Goal: Information Seeking & Learning: Learn about a topic

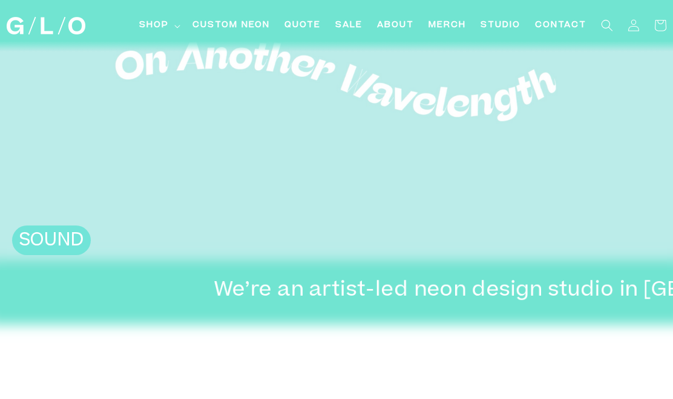
scroll to position [145, 0]
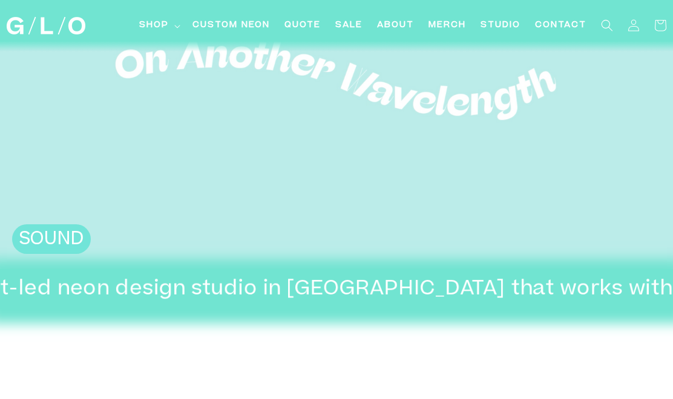
click at [77, 259] on video at bounding box center [336, 80] width 673 height 377
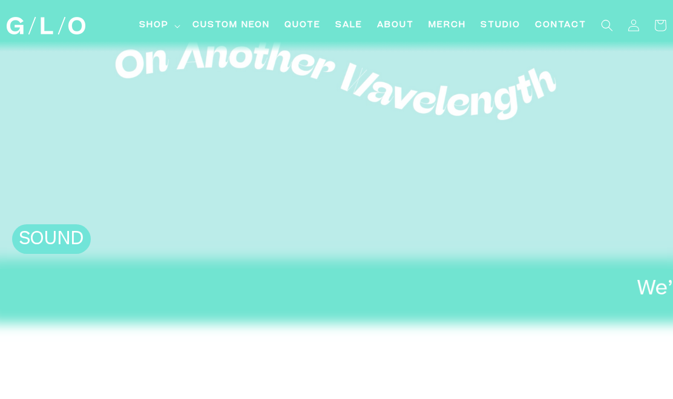
click at [68, 246] on h2 "SOUND" at bounding box center [51, 241] width 67 height 22
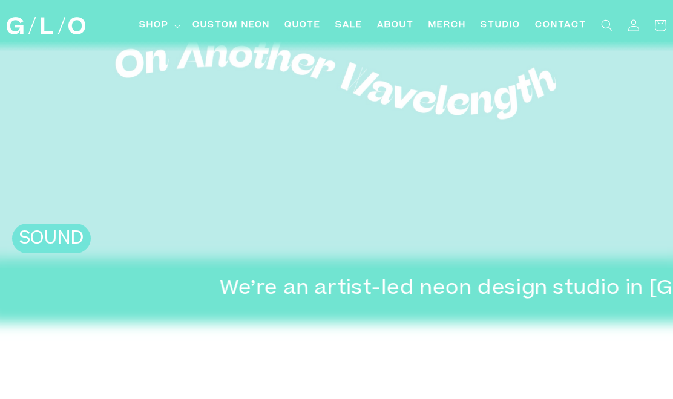
click at [68, 245] on h2 "SOUND" at bounding box center [51, 240] width 67 height 22
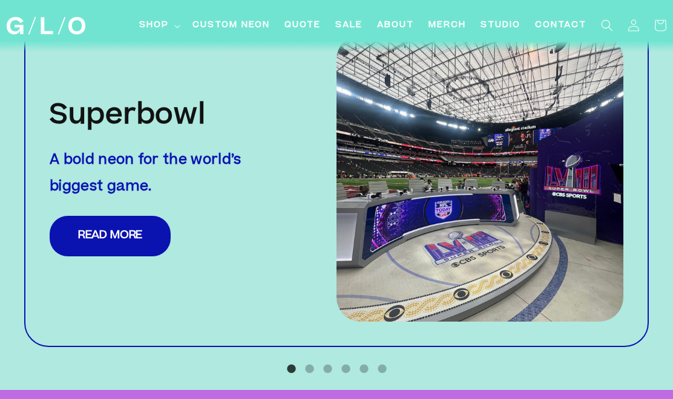
scroll to position [1164, 0]
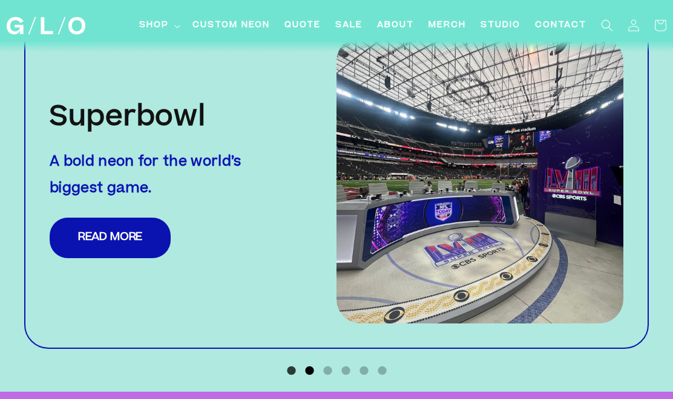
click at [308, 365] on button "2" at bounding box center [309, 371] width 12 height 12
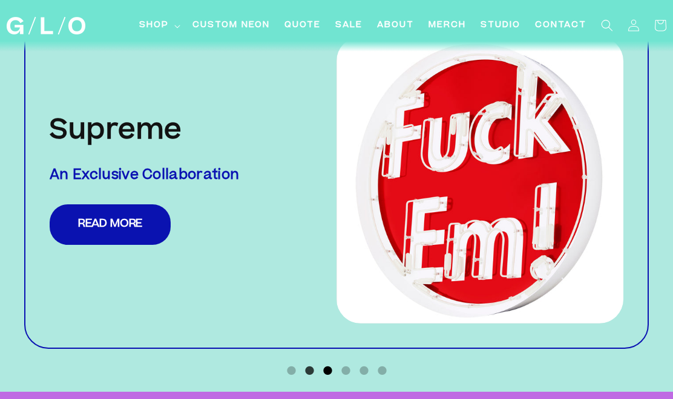
click at [333, 365] on button "3" at bounding box center [327, 371] width 12 height 12
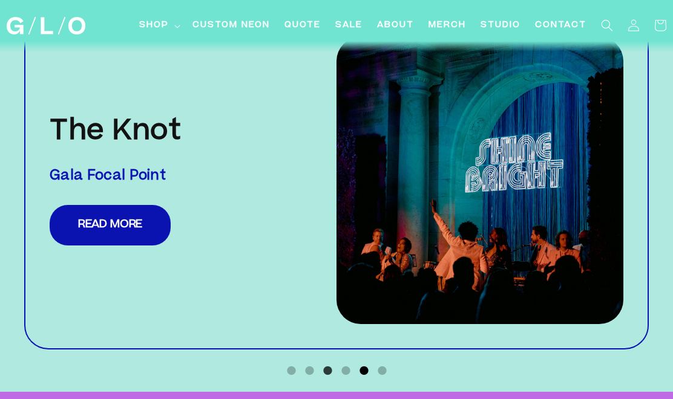
click at [362, 365] on button "5" at bounding box center [363, 371] width 12 height 12
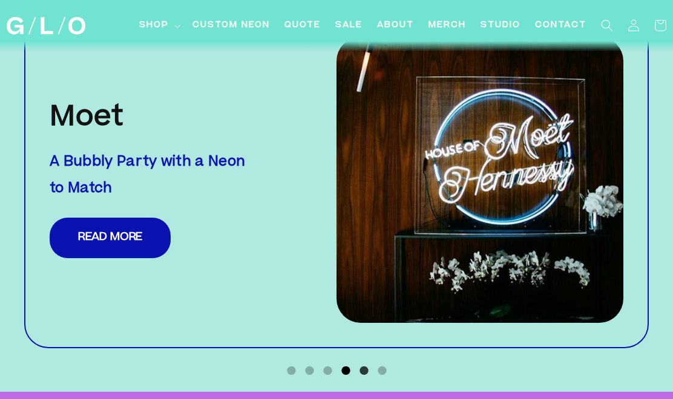
click at [345, 365] on button "4" at bounding box center [345, 371] width 12 height 12
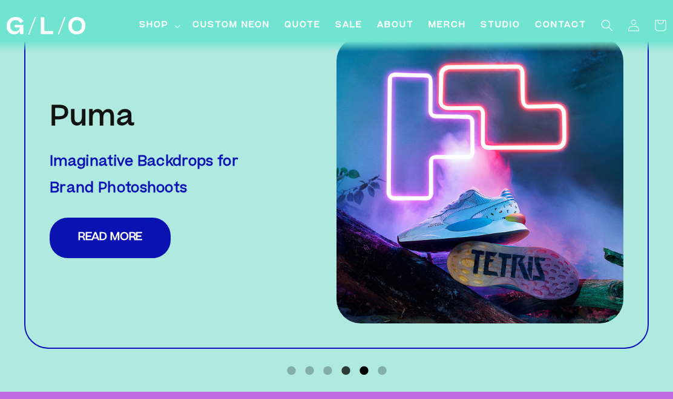
click at [361, 365] on button "5" at bounding box center [363, 371] width 12 height 12
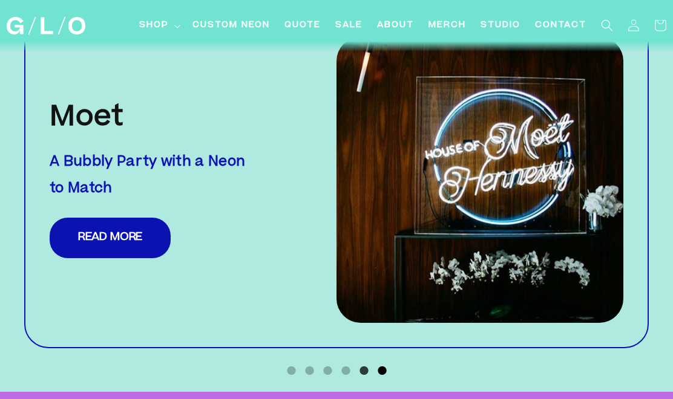
click at [379, 365] on button "6" at bounding box center [382, 371] width 12 height 12
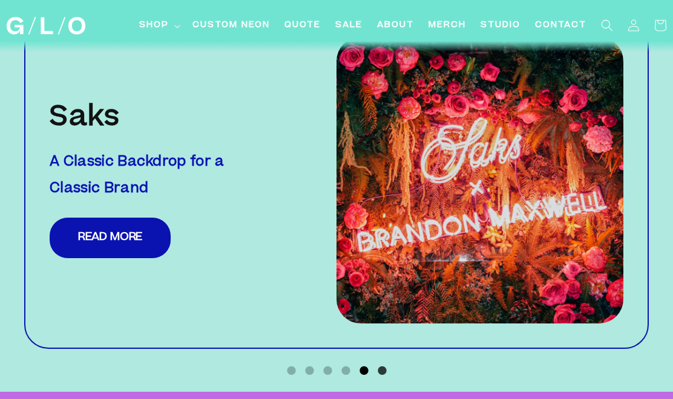
click at [367, 365] on button "5" at bounding box center [363, 371] width 12 height 12
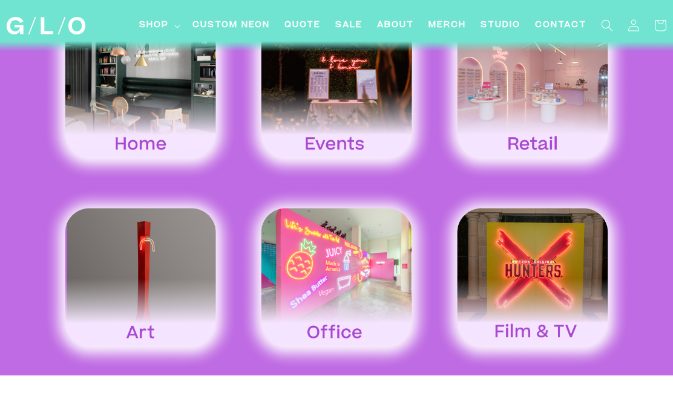
scroll to position [1706, 0]
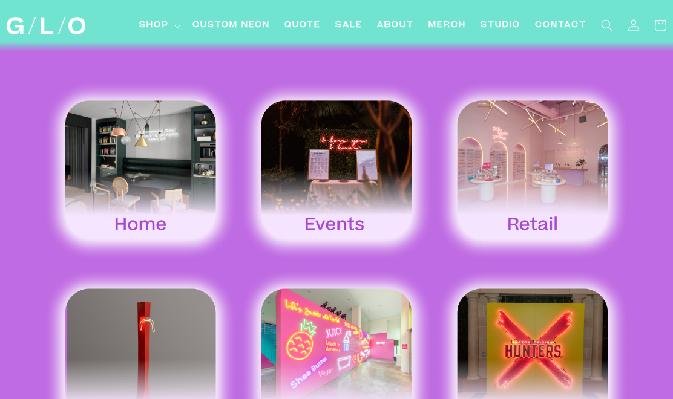
click at [310, 195] on img at bounding box center [336, 171] width 196 height 183
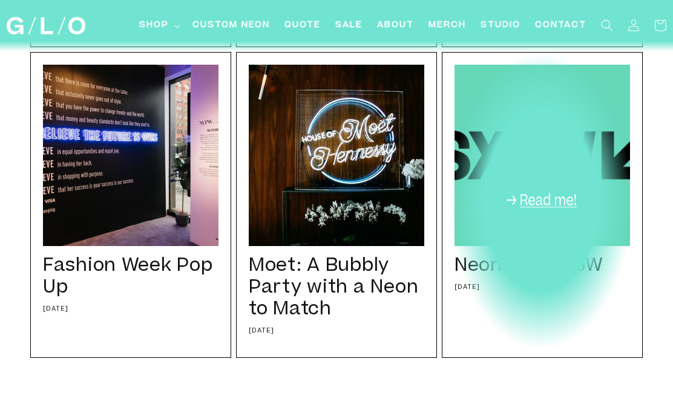
scroll to position [594, 0]
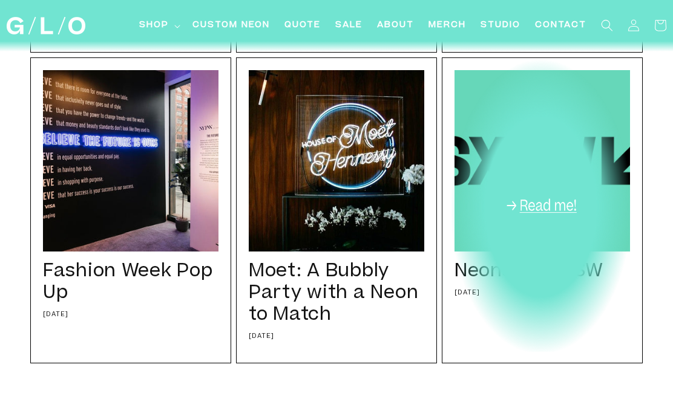
click at [585, 142] on div "Neons for SXSW 03/14/17 After making a splash at the pop up shop for the hit sh…" at bounding box center [542, 210] width 201 height 306
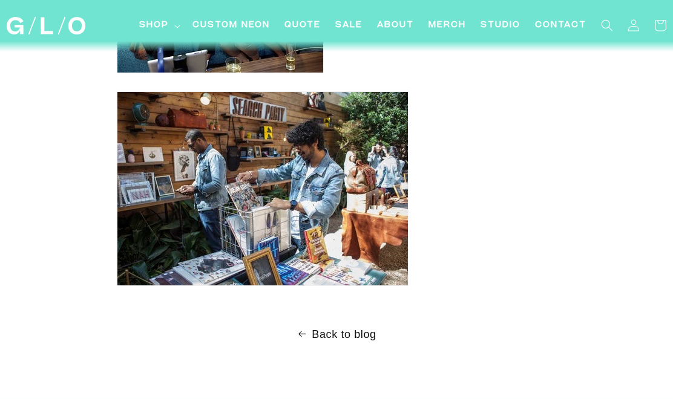
scroll to position [1234, 0]
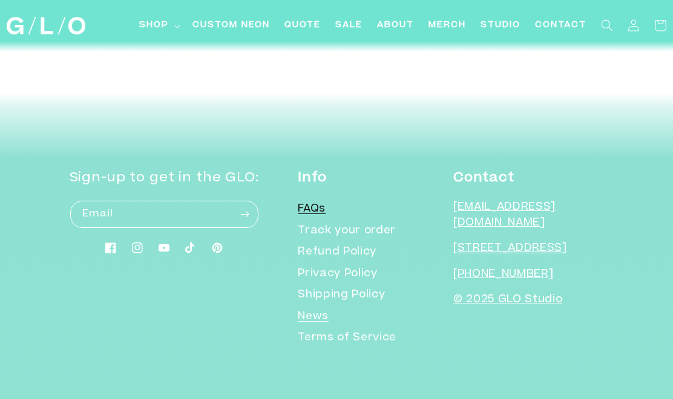
click at [325, 206] on link "FAQs" at bounding box center [312, 211] width 28 height 19
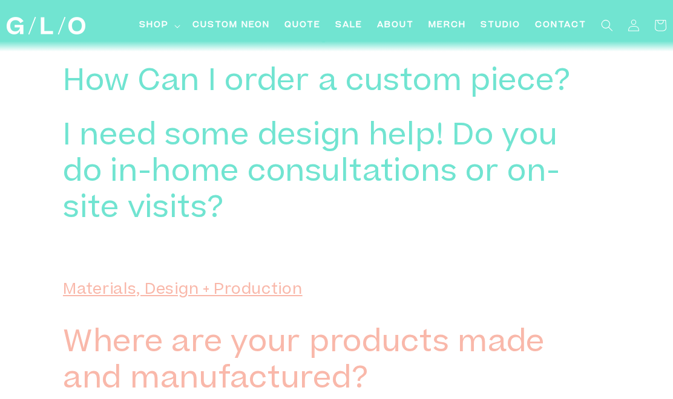
scroll to position [650, 0]
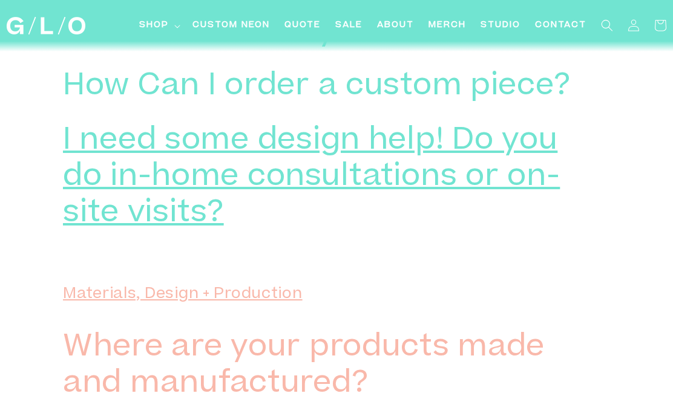
click at [380, 157] on h3 "I need some design help! Do you do in-home consultations or on-site visits?" at bounding box center [318, 178] width 510 height 109
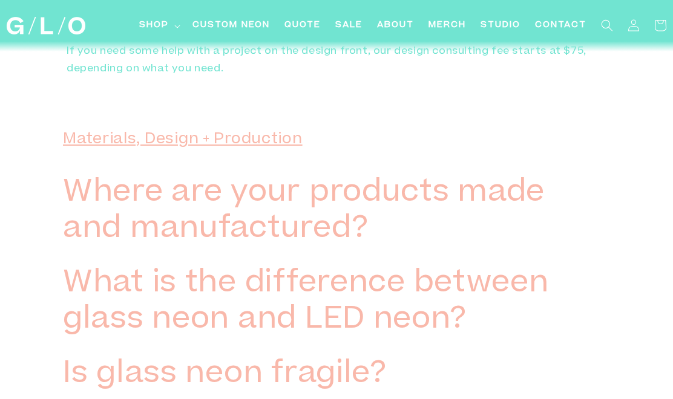
scroll to position [911, 0]
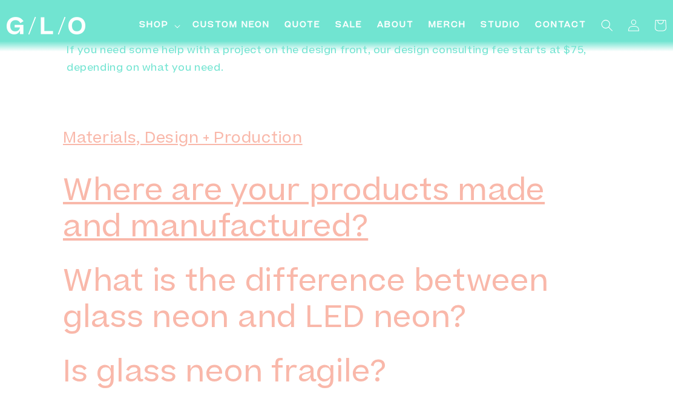
click at [474, 212] on h3 "Where are your products made and manufactured?" at bounding box center [318, 211] width 510 height 73
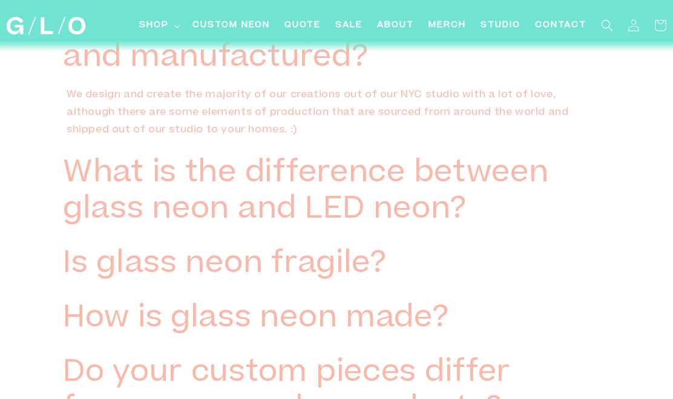
scroll to position [1082, 0]
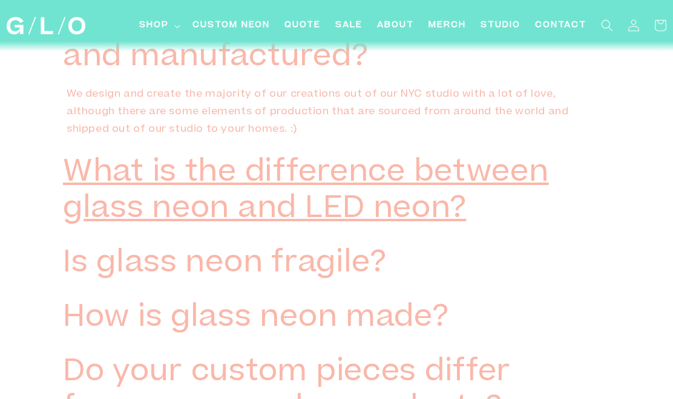
click at [452, 229] on h3 "What is the difference between glass neon and LED neon?" at bounding box center [318, 192] width 510 height 73
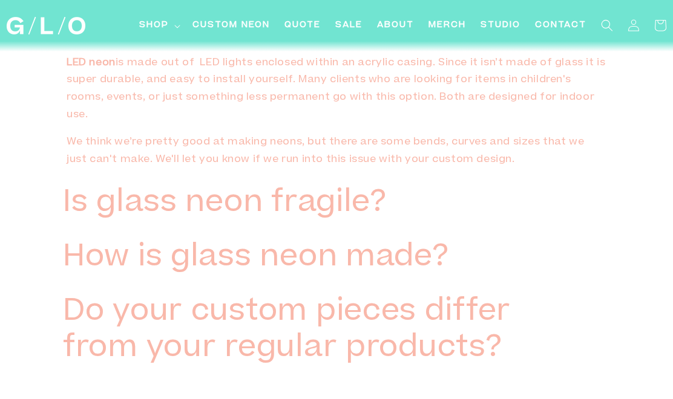
scroll to position [1346, 0]
click at [366, 205] on h3 "Is glass neon fragile?" at bounding box center [225, 204] width 324 height 36
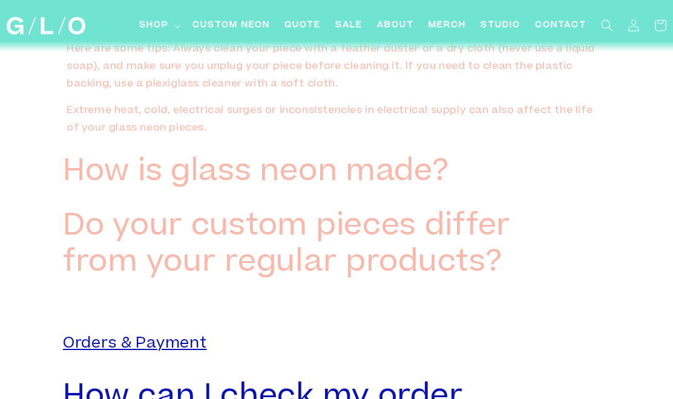
scroll to position [1584, 0]
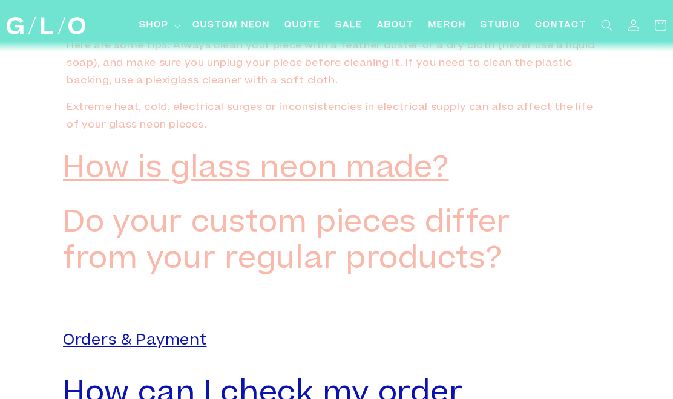
click at [356, 181] on h3 "How is glass neon made?" at bounding box center [256, 170] width 386 height 36
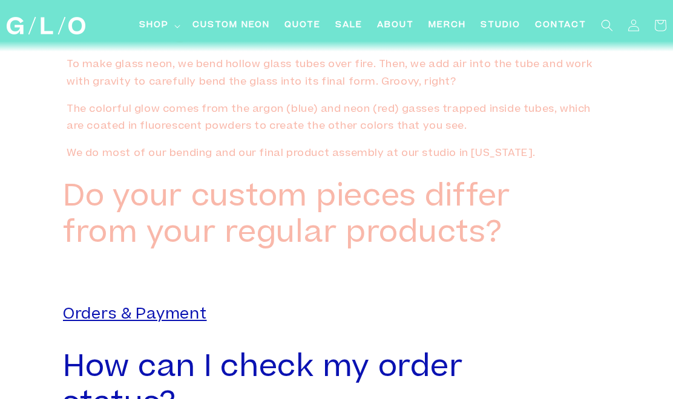
scroll to position [1735, 0]
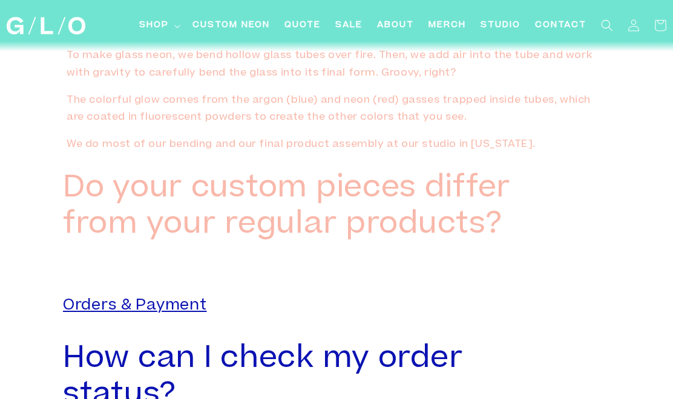
click at [356, 181] on h3 "Do your custom pieces differ from your regular products?" at bounding box center [318, 208] width 510 height 73
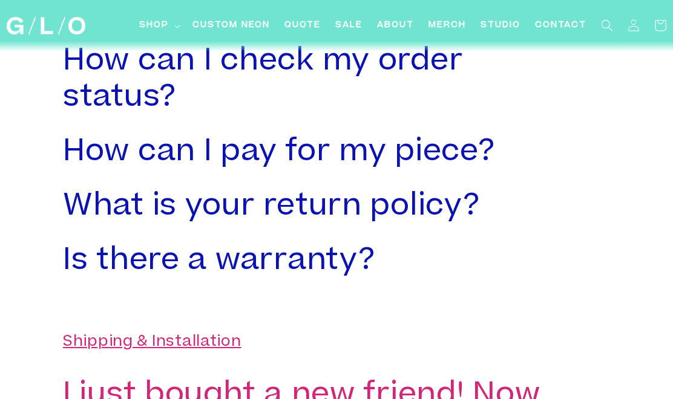
scroll to position [2095, 0]
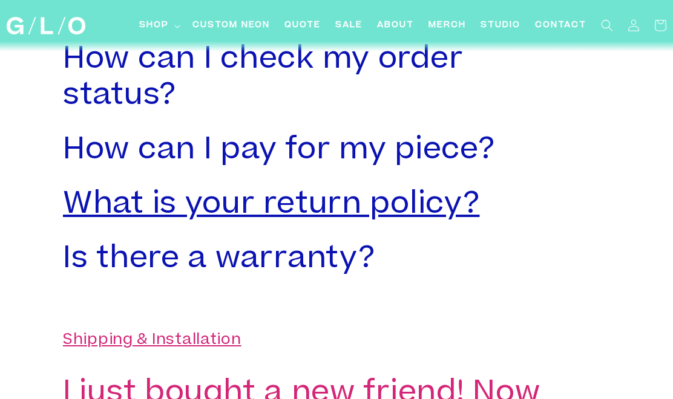
click at [359, 210] on h3 "What is your return policy?" at bounding box center [271, 206] width 416 height 36
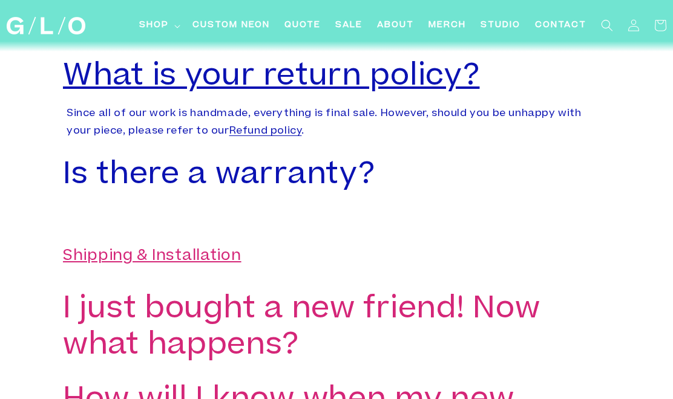
scroll to position [2228, 0]
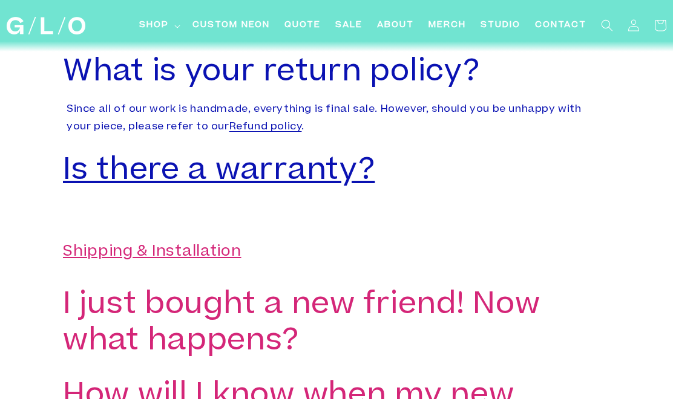
click at [356, 188] on h3 "Is there a warranty?" at bounding box center [218, 172] width 311 height 36
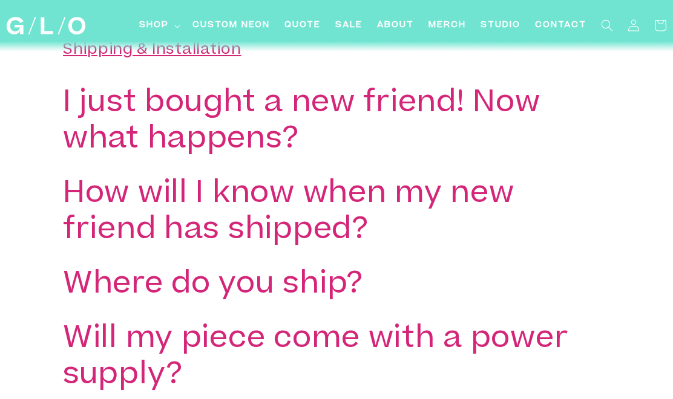
scroll to position [2518, 0]
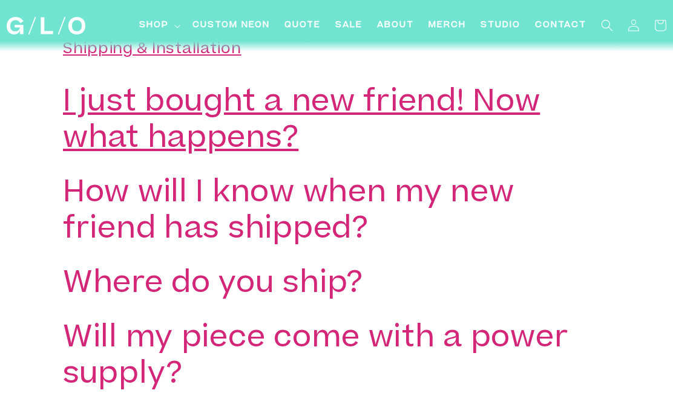
click at [334, 118] on h3 "I just bought a new friend! Now what happens?" at bounding box center [318, 122] width 510 height 73
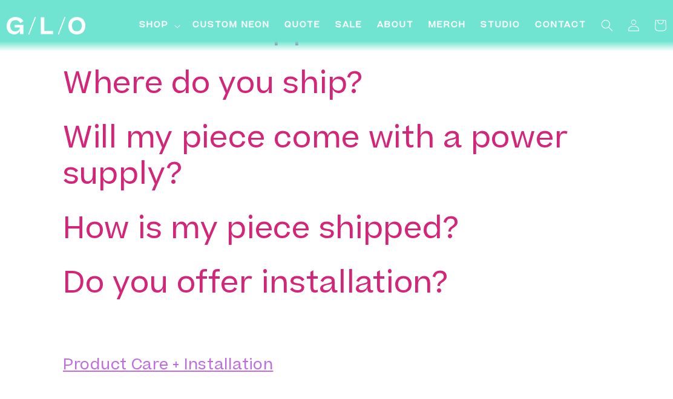
scroll to position [3017, 0]
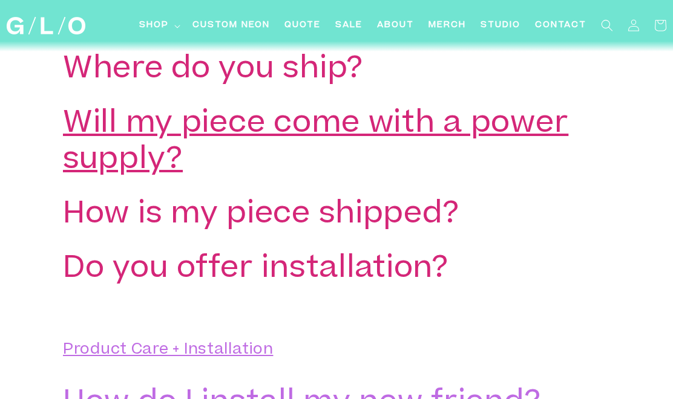
click at [334, 119] on h3 "Will my piece come with a power supply?" at bounding box center [318, 143] width 510 height 73
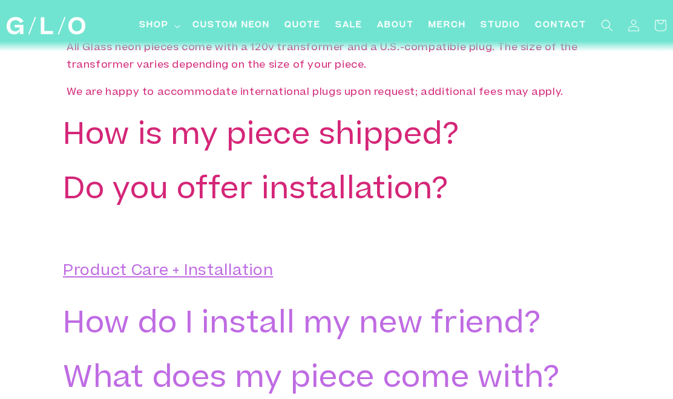
scroll to position [3213, 0]
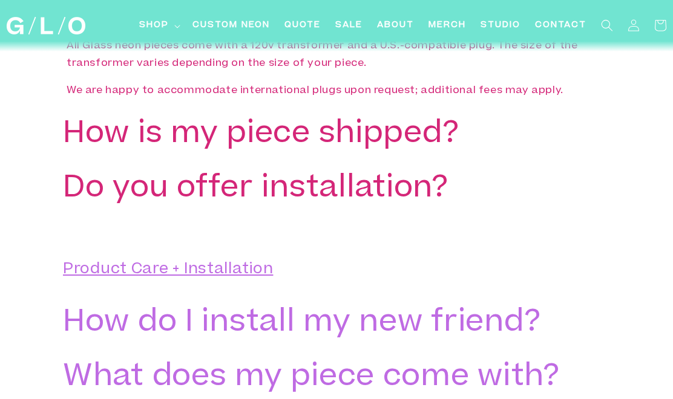
click at [334, 120] on h3 "How is my piece shipped?" at bounding box center [261, 135] width 396 height 36
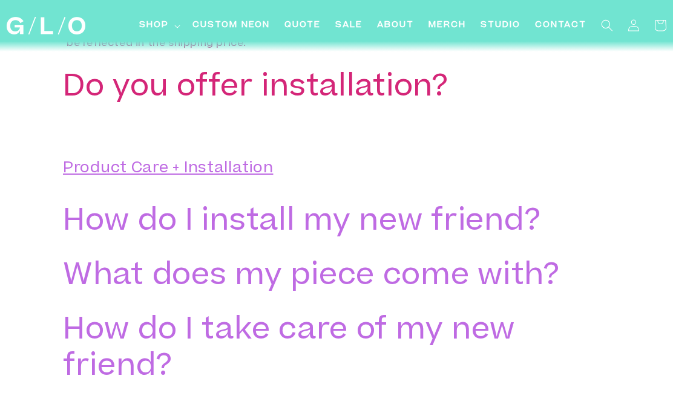
scroll to position [3452, 0]
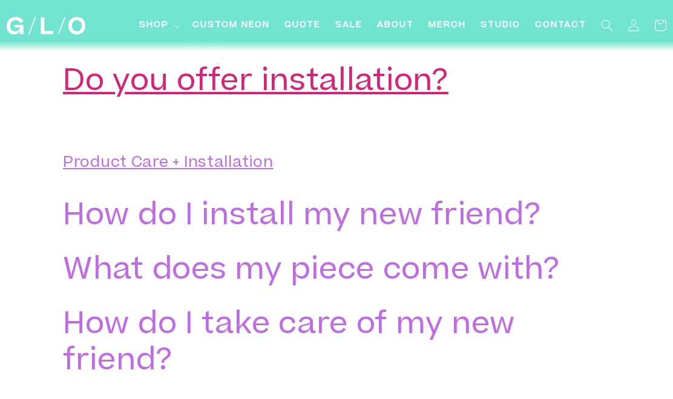
click at [332, 102] on h3 "Do you offer installation?" at bounding box center [255, 83] width 385 height 36
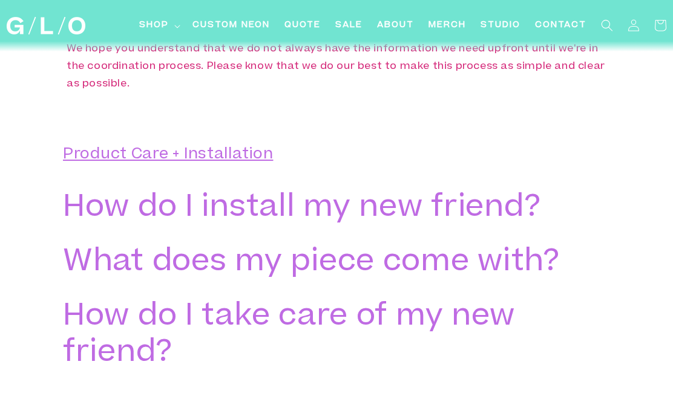
scroll to position [3770, 0]
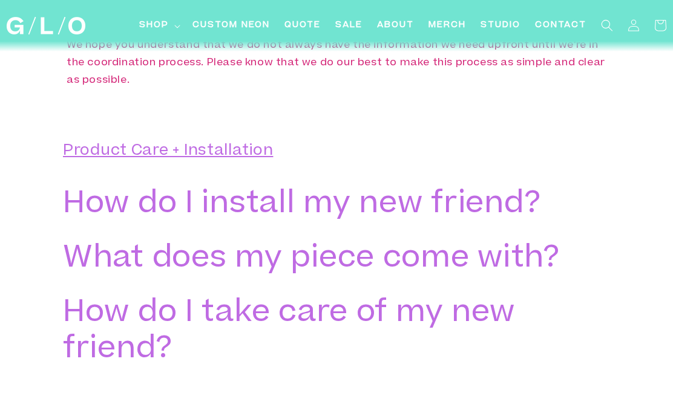
click at [389, 211] on h3 "How do I install my new friend?" at bounding box center [301, 205] width 477 height 36
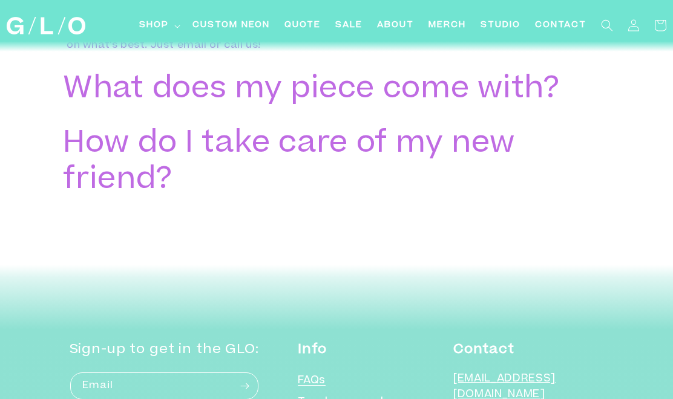
scroll to position [4310, 0]
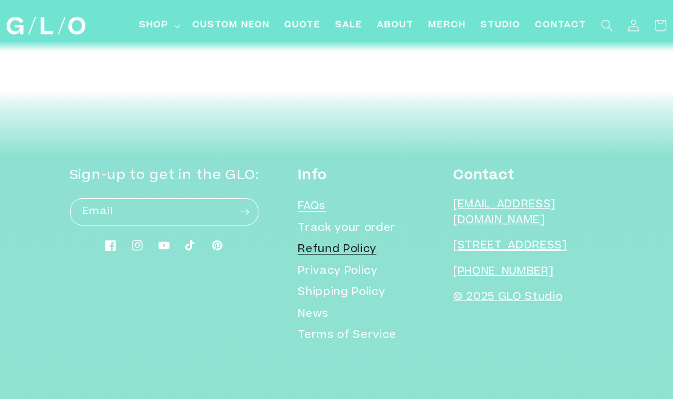
click at [376, 254] on link "Refund Policy" at bounding box center [337, 251] width 79 height 22
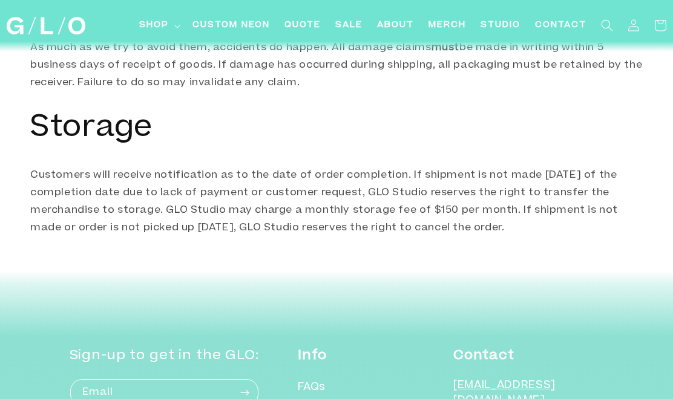
scroll to position [709, 0]
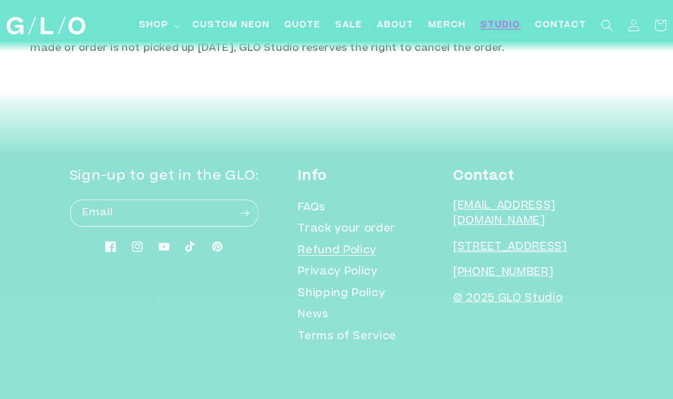
click at [490, 31] on span "Studio" at bounding box center [500, 25] width 40 height 13
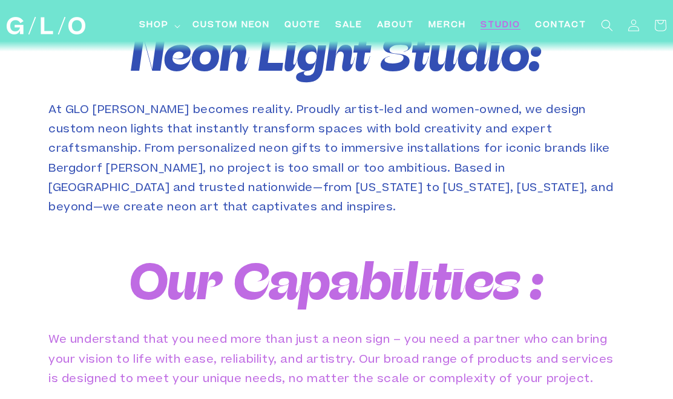
scroll to position [474, 0]
